Goal: Information Seeking & Learning: Check status

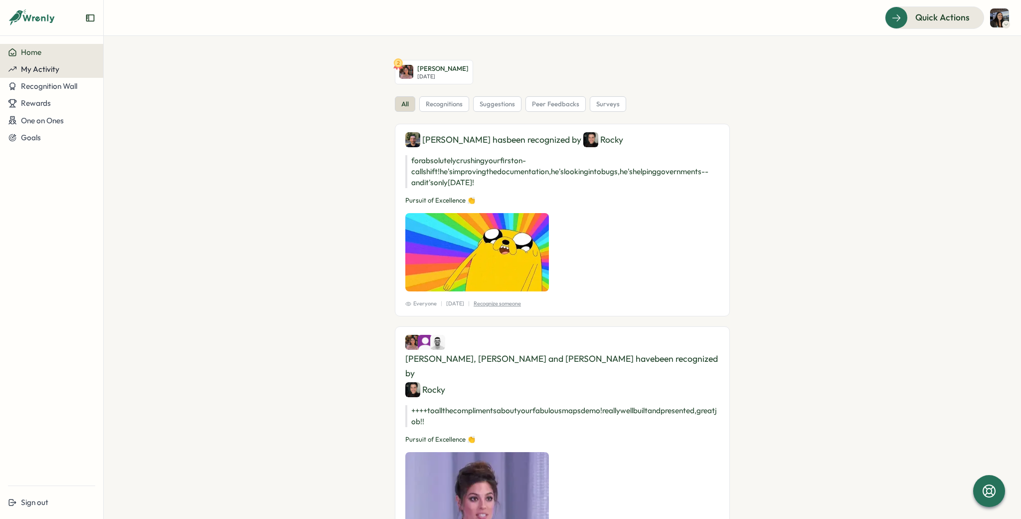
click at [47, 65] on span "My Activity" at bounding box center [40, 68] width 38 height 9
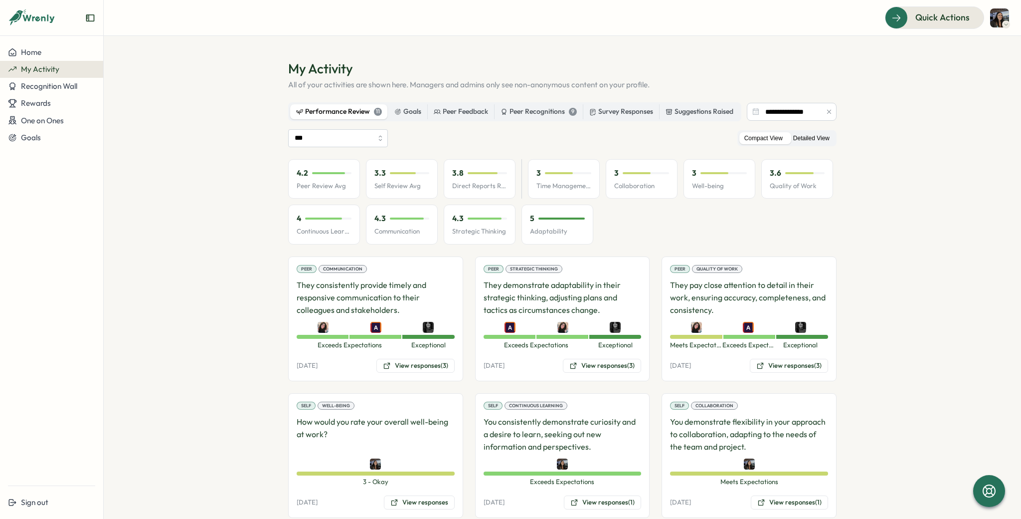
click at [809, 137] on label "Detailed View" at bounding box center [811, 138] width 46 height 12
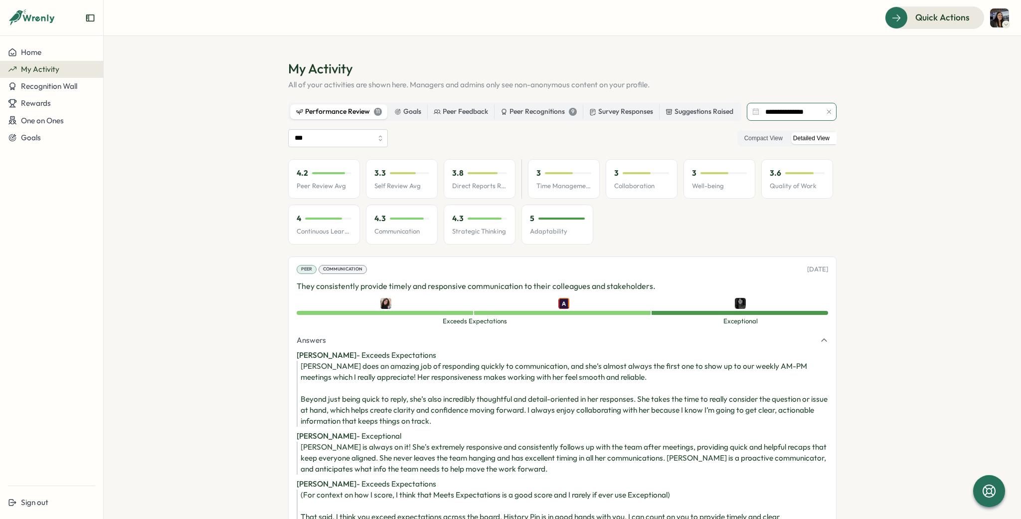
click at [782, 112] on input "**********" at bounding box center [792, 112] width 90 height 18
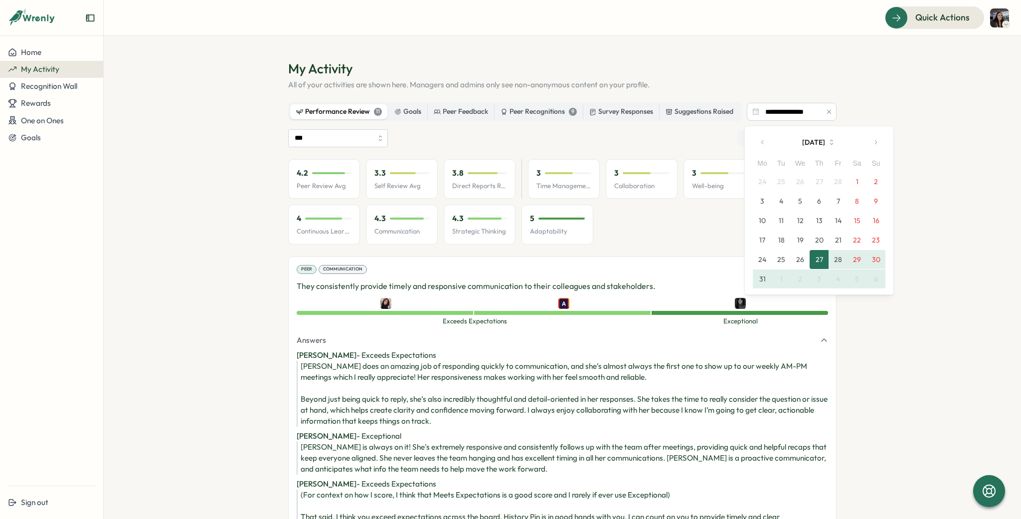
click at [762, 139] on icon "button" at bounding box center [762, 142] width 7 height 7
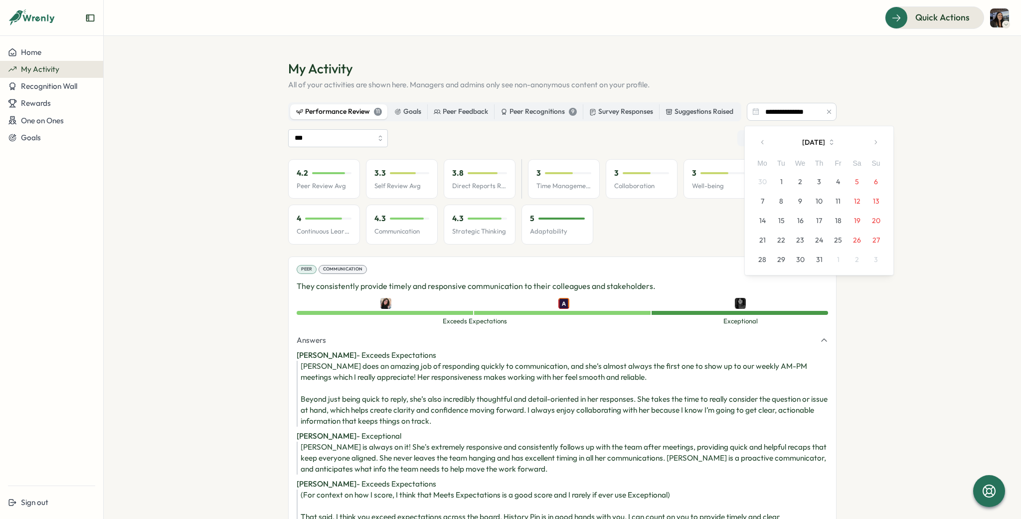
click at [837, 217] on button "18" at bounding box center [838, 220] width 19 height 19
click at [877, 144] on icon "button" at bounding box center [875, 142] width 7 height 7
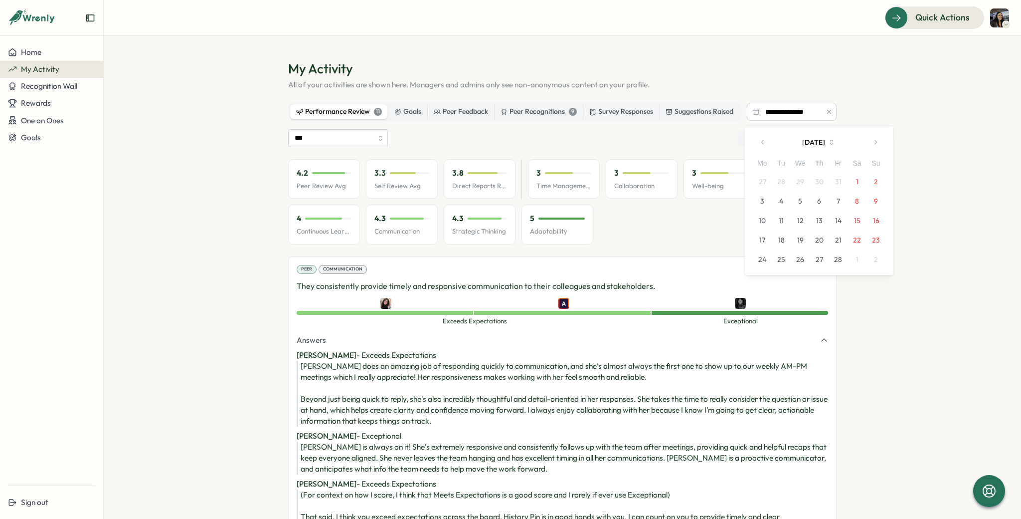
click at [877, 144] on icon "button" at bounding box center [875, 142] width 7 height 7
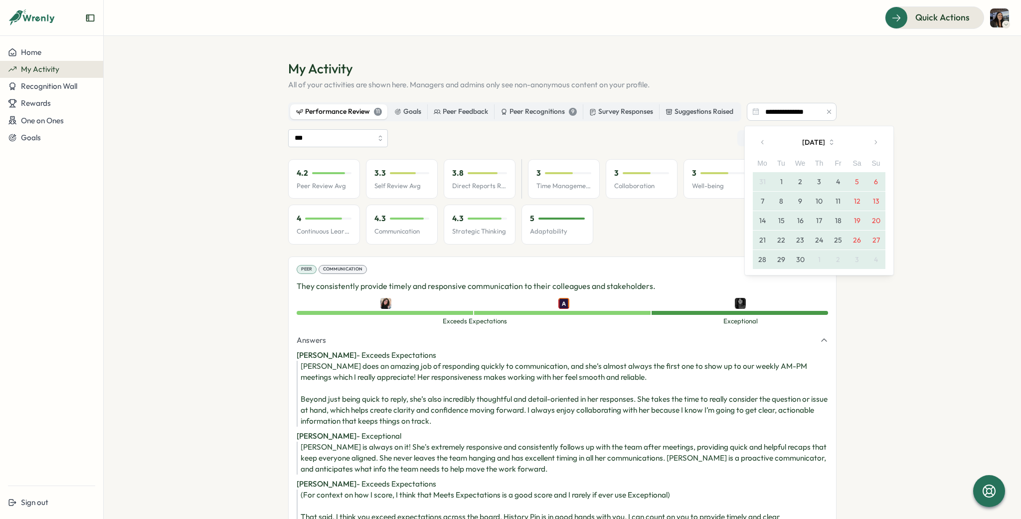
click at [877, 144] on icon "button" at bounding box center [875, 142] width 7 height 7
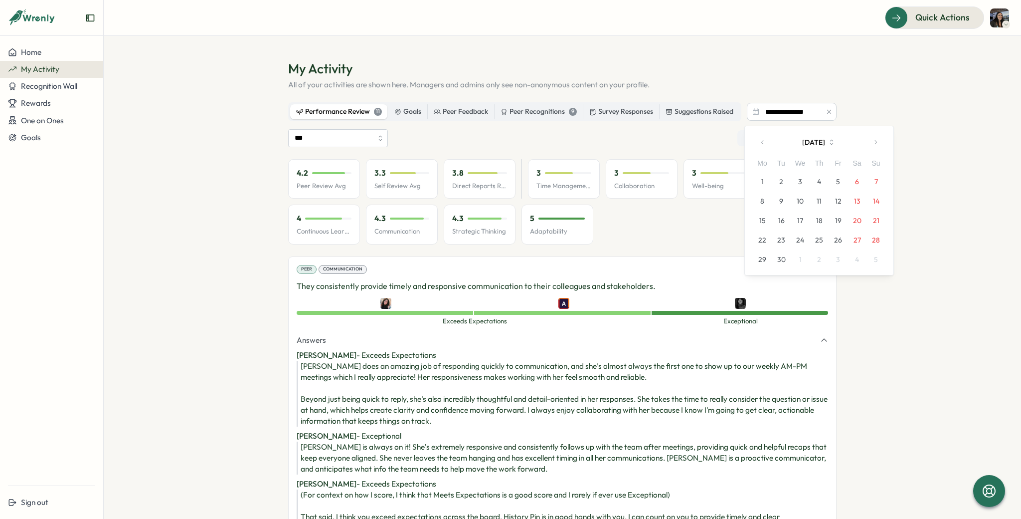
click at [877, 144] on icon "button" at bounding box center [875, 142] width 7 height 7
click at [910, 158] on section "**********" at bounding box center [562, 277] width 917 height 483
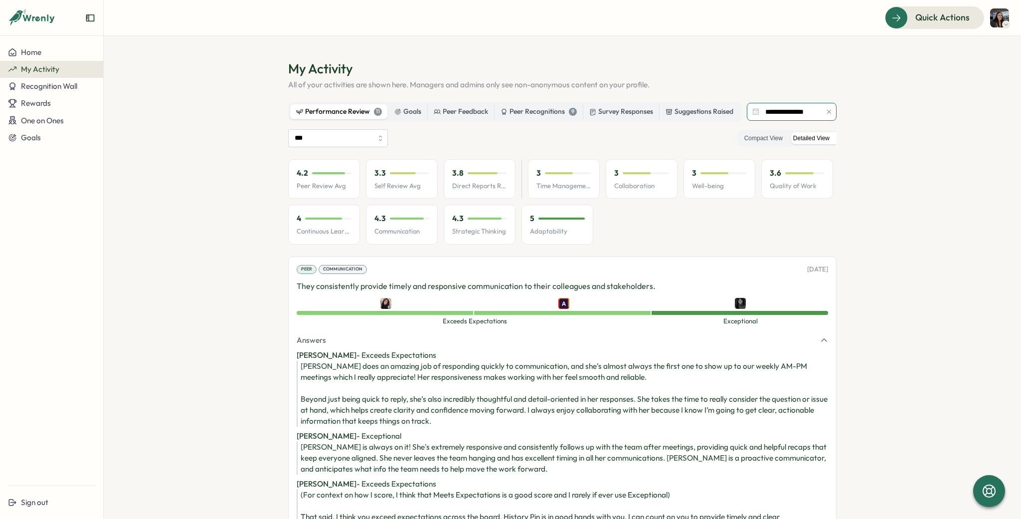
click at [765, 113] on input "**********" at bounding box center [792, 112] width 90 height 18
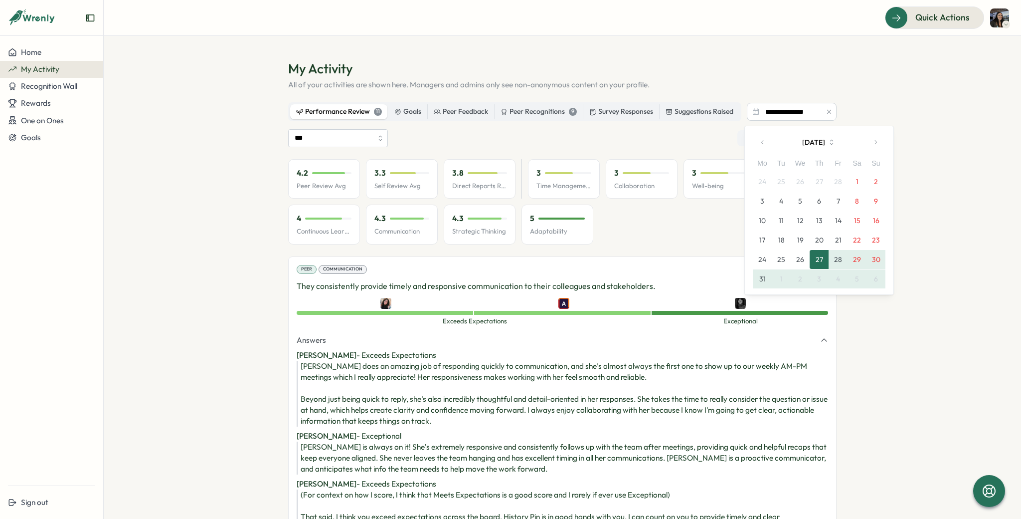
click at [798, 260] on button "26" at bounding box center [800, 259] width 19 height 19
click at [816, 260] on button "27" at bounding box center [819, 259] width 19 height 19
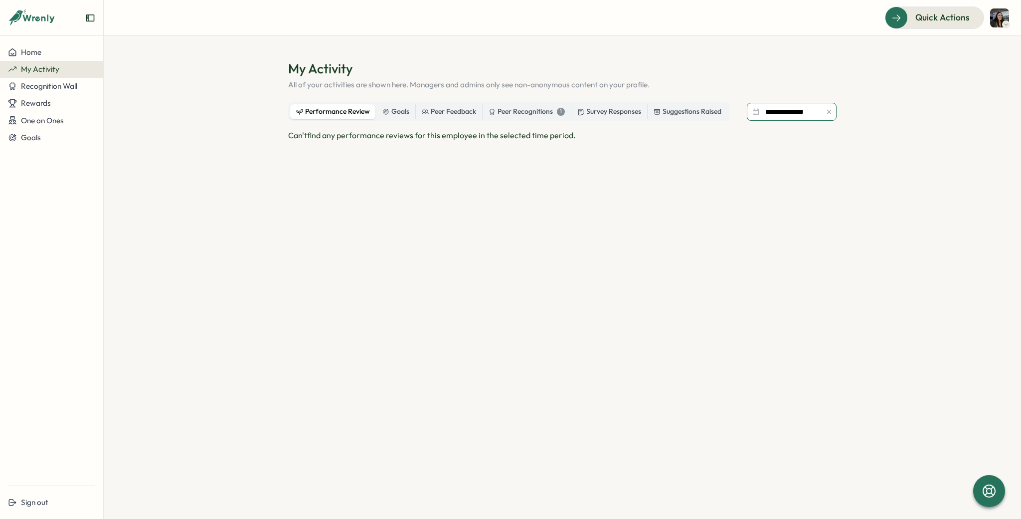
click at [788, 109] on input "**********" at bounding box center [792, 112] width 90 height 18
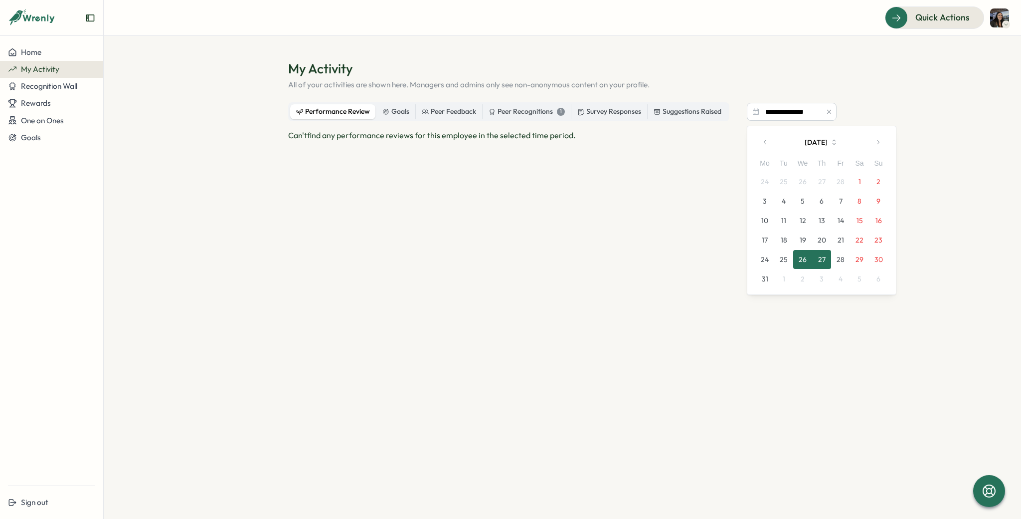
click at [766, 138] on button "button" at bounding box center [765, 142] width 20 height 20
click at [841, 258] on button "27" at bounding box center [840, 259] width 19 height 19
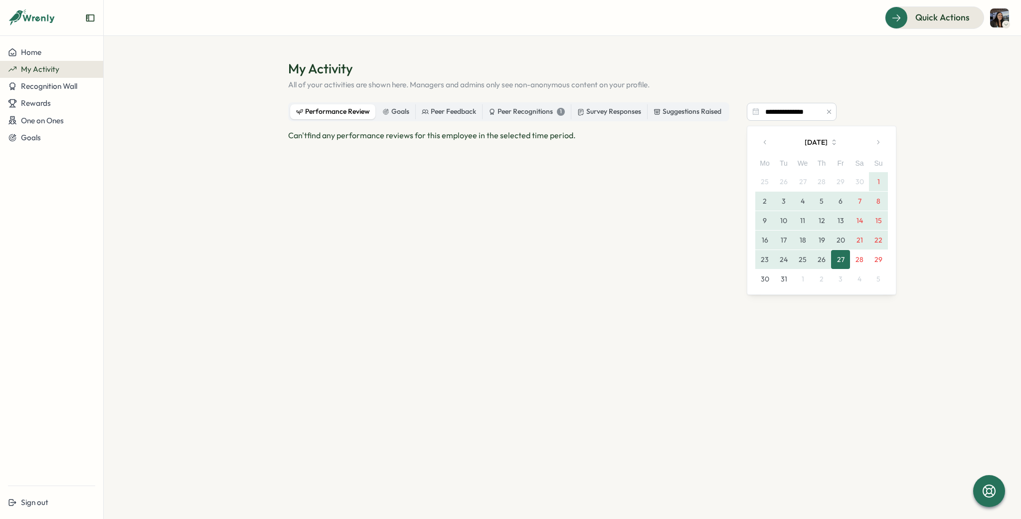
click at [880, 140] on icon "button" at bounding box center [878, 142] width 7 height 7
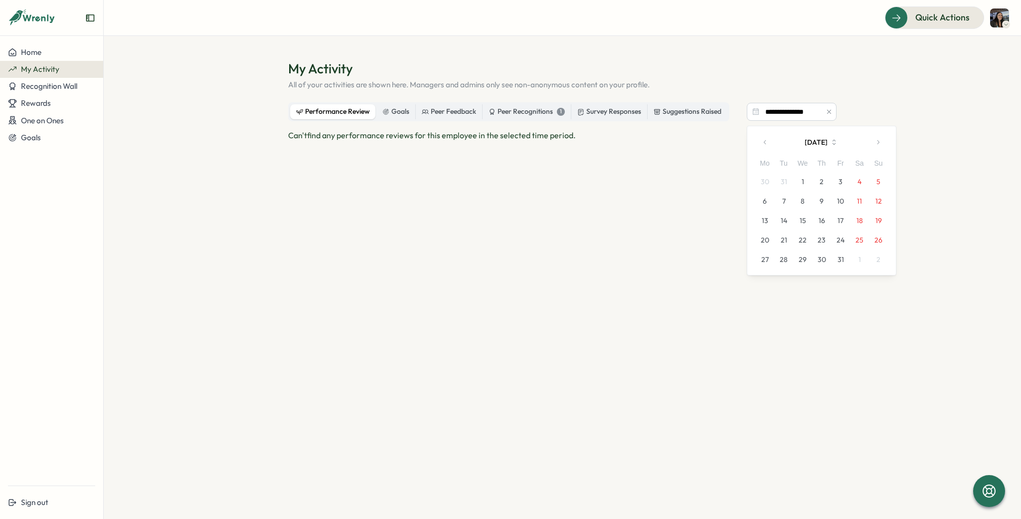
click at [880, 140] on icon "button" at bounding box center [878, 142] width 7 height 7
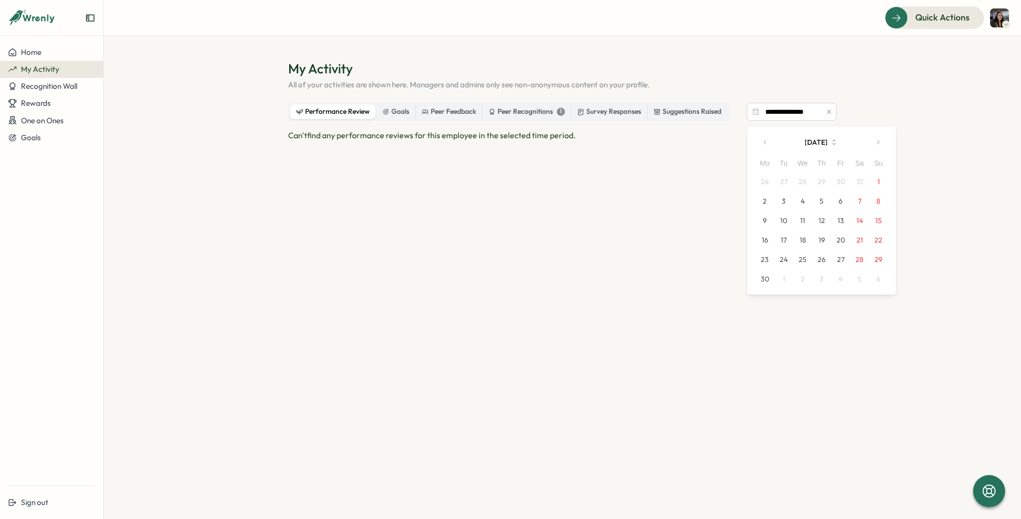
click at [880, 140] on icon "button" at bounding box center [878, 142] width 7 height 7
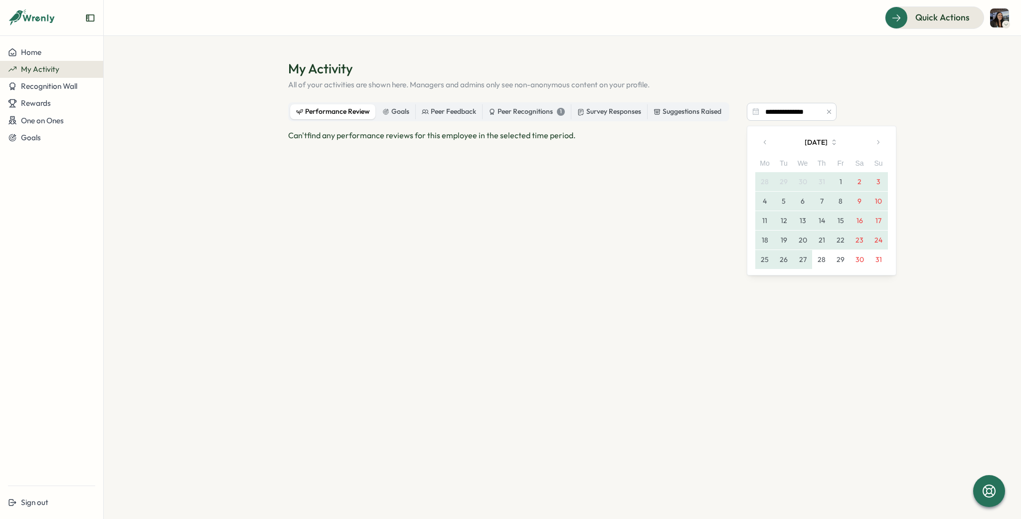
click at [802, 264] on button "27" at bounding box center [802, 259] width 19 height 19
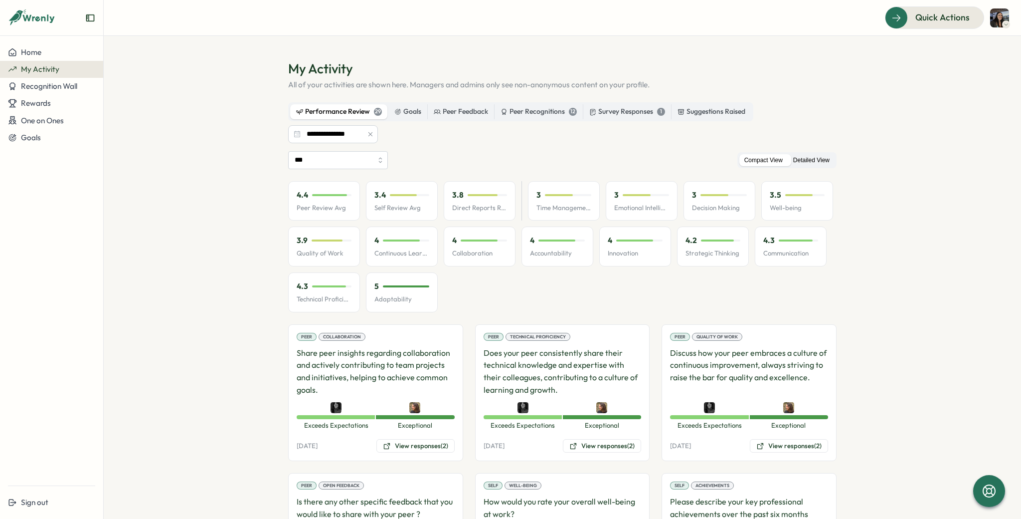
click at [818, 161] on label "Detailed View" at bounding box center [811, 160] width 46 height 12
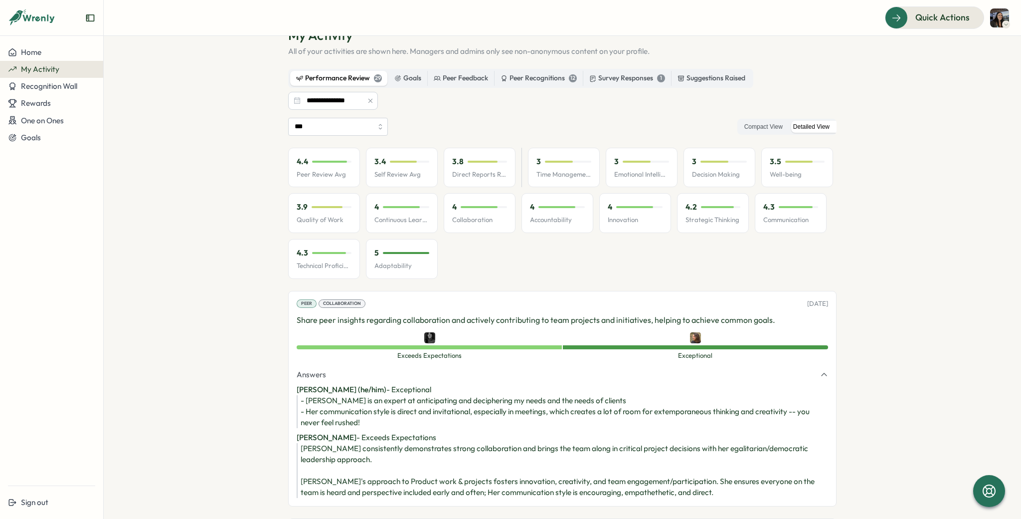
scroll to position [33, 0]
click at [950, 147] on section "**********" at bounding box center [562, 277] width 917 height 483
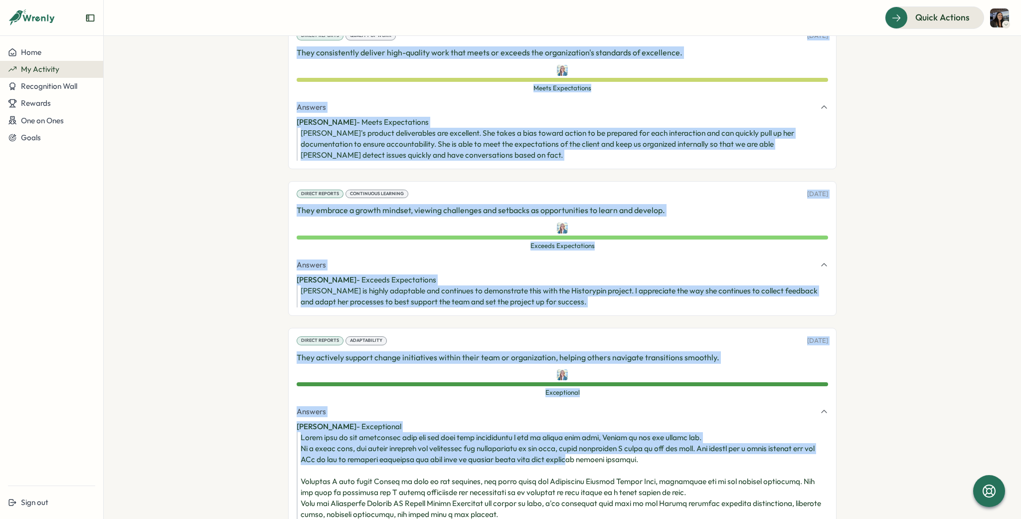
scroll to position [5248, 0]
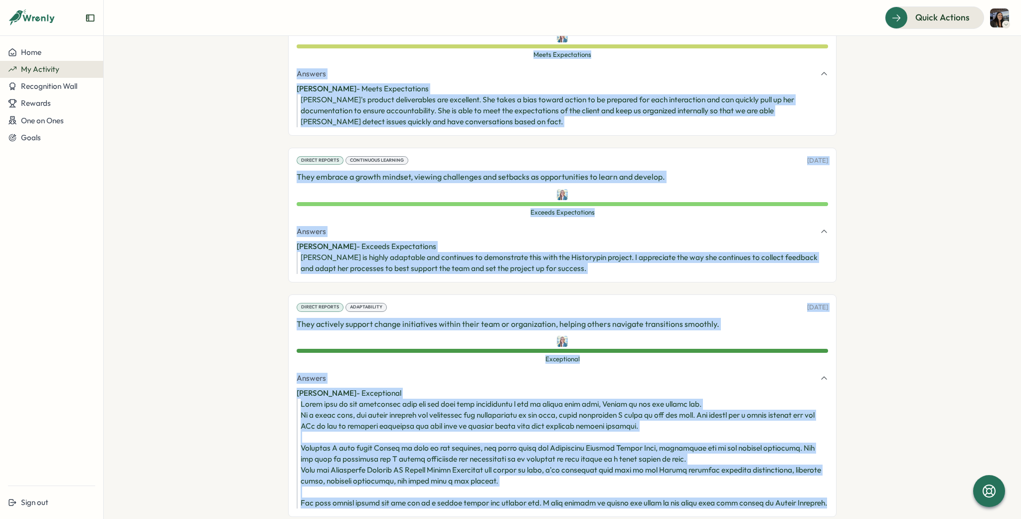
drag, startPoint x: 291, startPoint y: 150, endPoint x: 821, endPoint y: 493, distance: 631.1
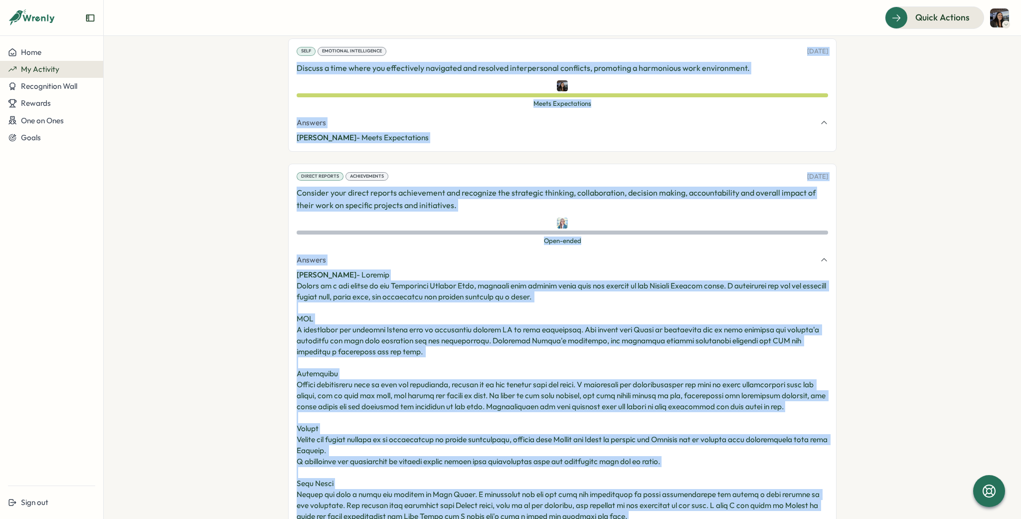
scroll to position [1825, 0]
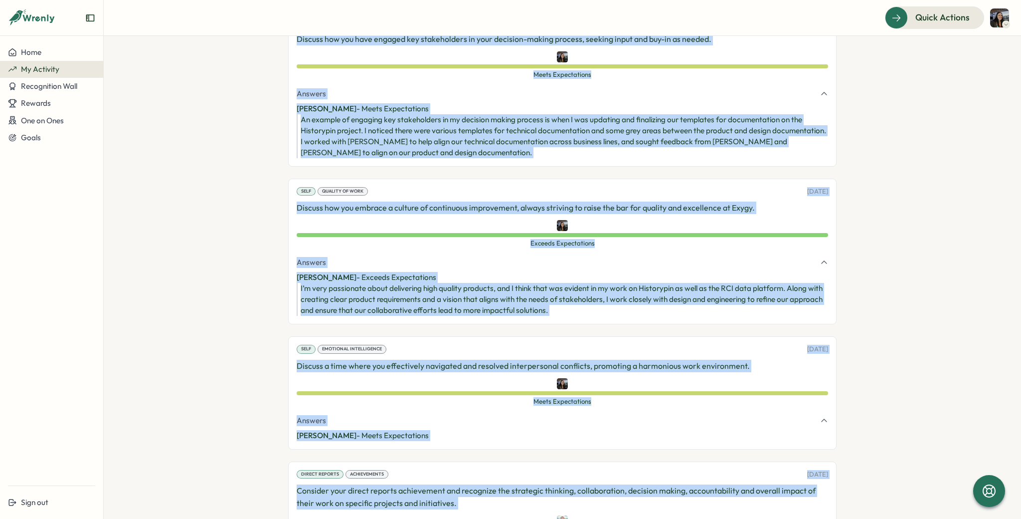
copy div "Share peer insights regarding collaboration and actively contributing to team p…"
